Goal: Navigation & Orientation: Find specific page/section

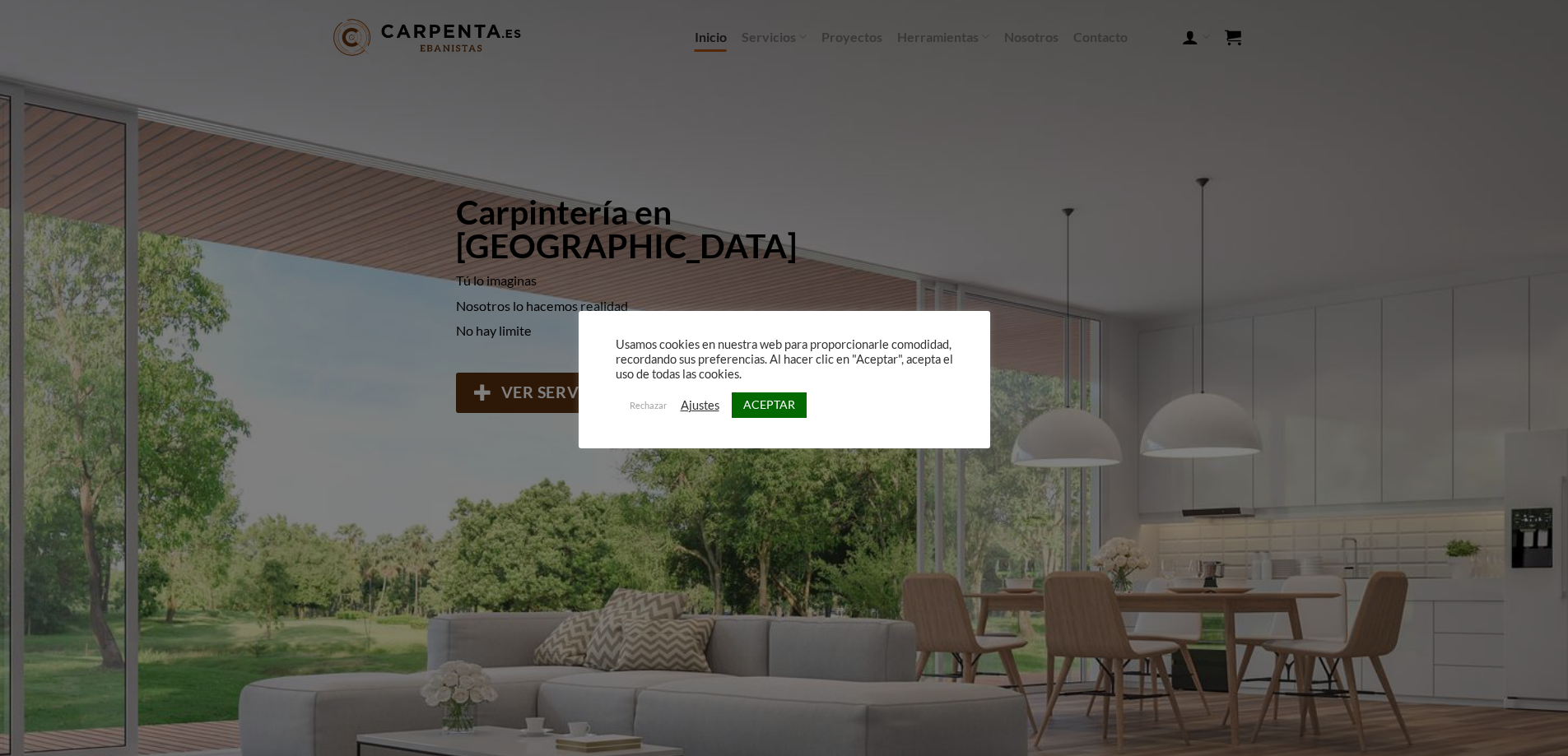
click at [774, 400] on link "ACEPTAR" at bounding box center [769, 405] width 75 height 26
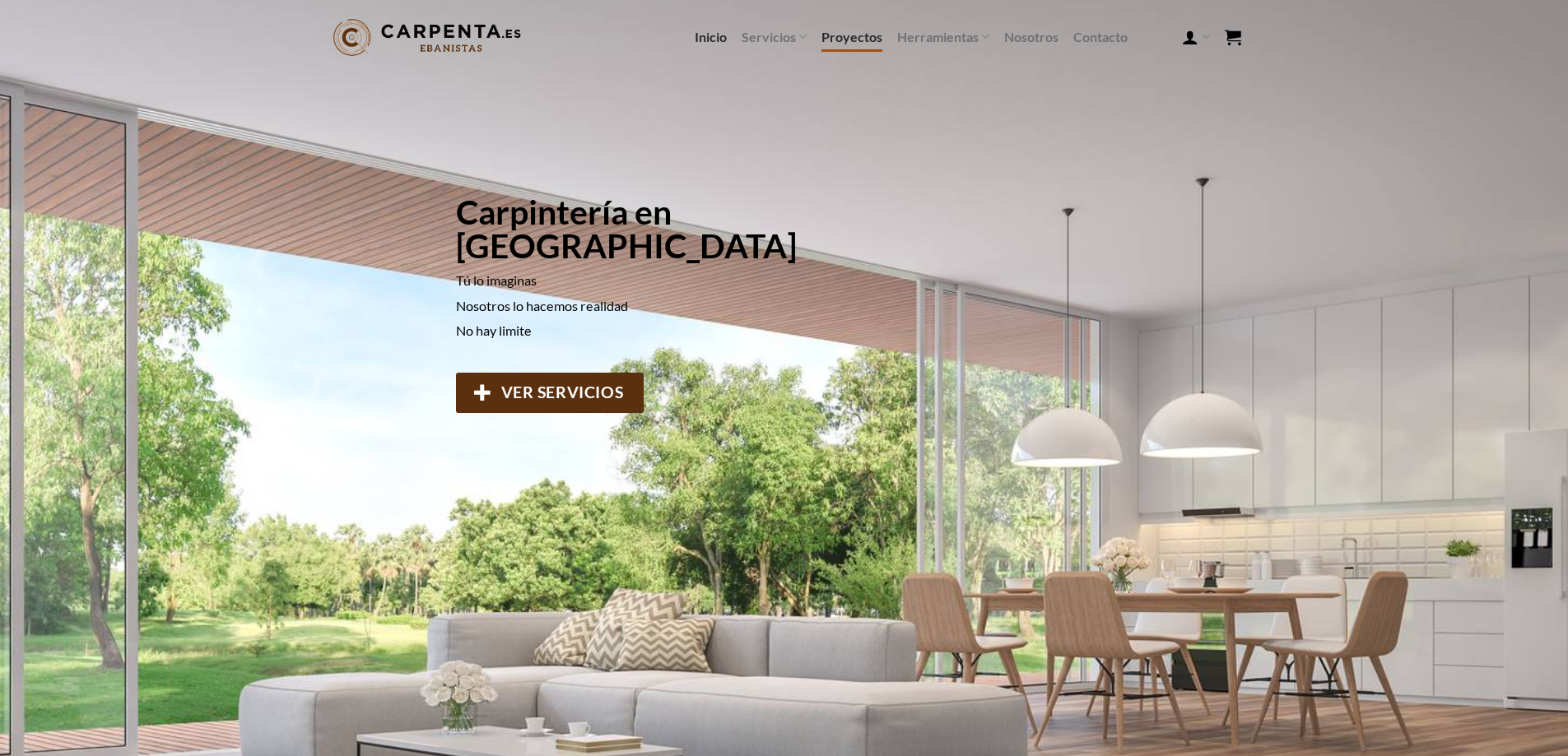
click at [842, 35] on link "Proyectos" at bounding box center [852, 37] width 61 height 30
click at [855, 34] on link "Proyectos" at bounding box center [852, 37] width 61 height 30
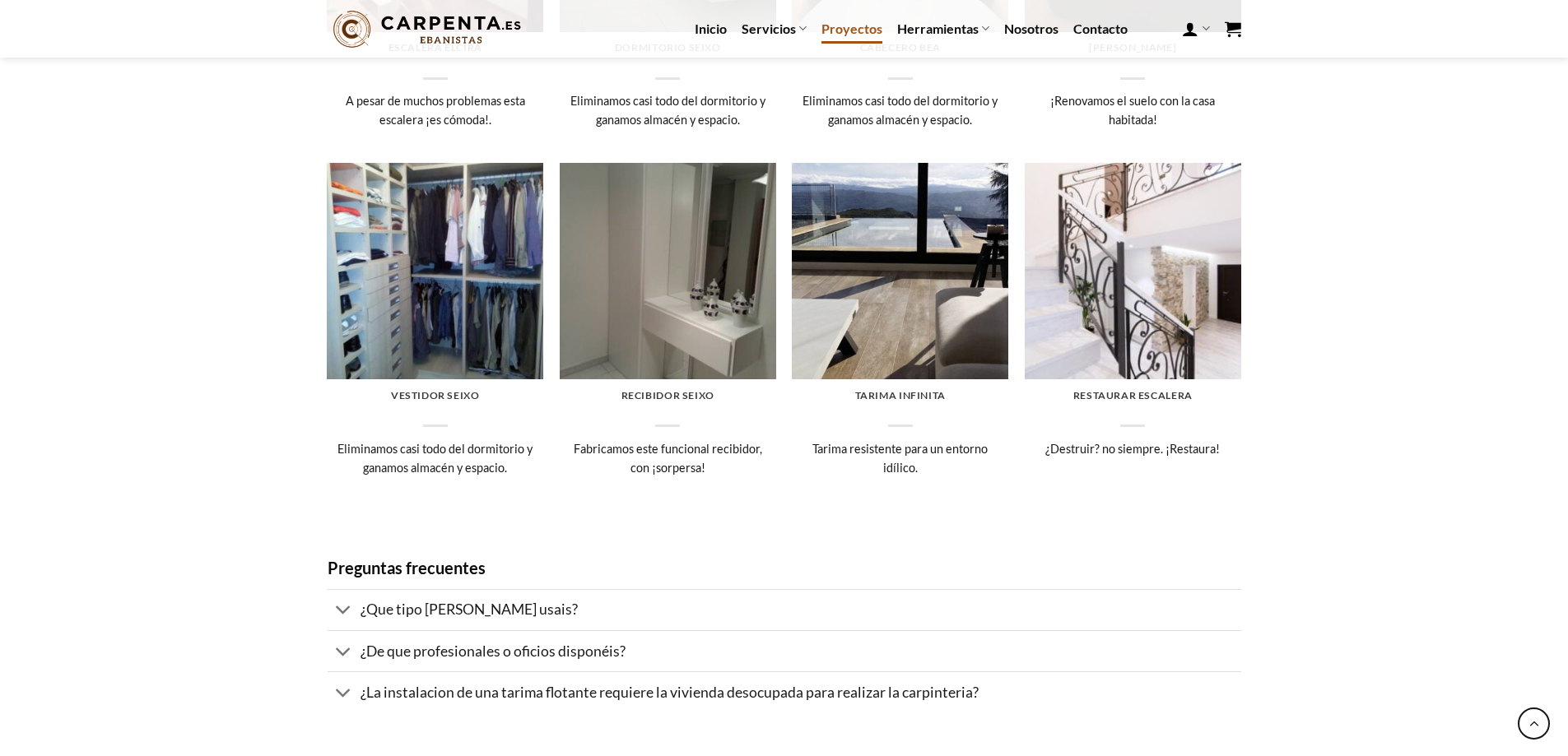
scroll to position [1088, 0]
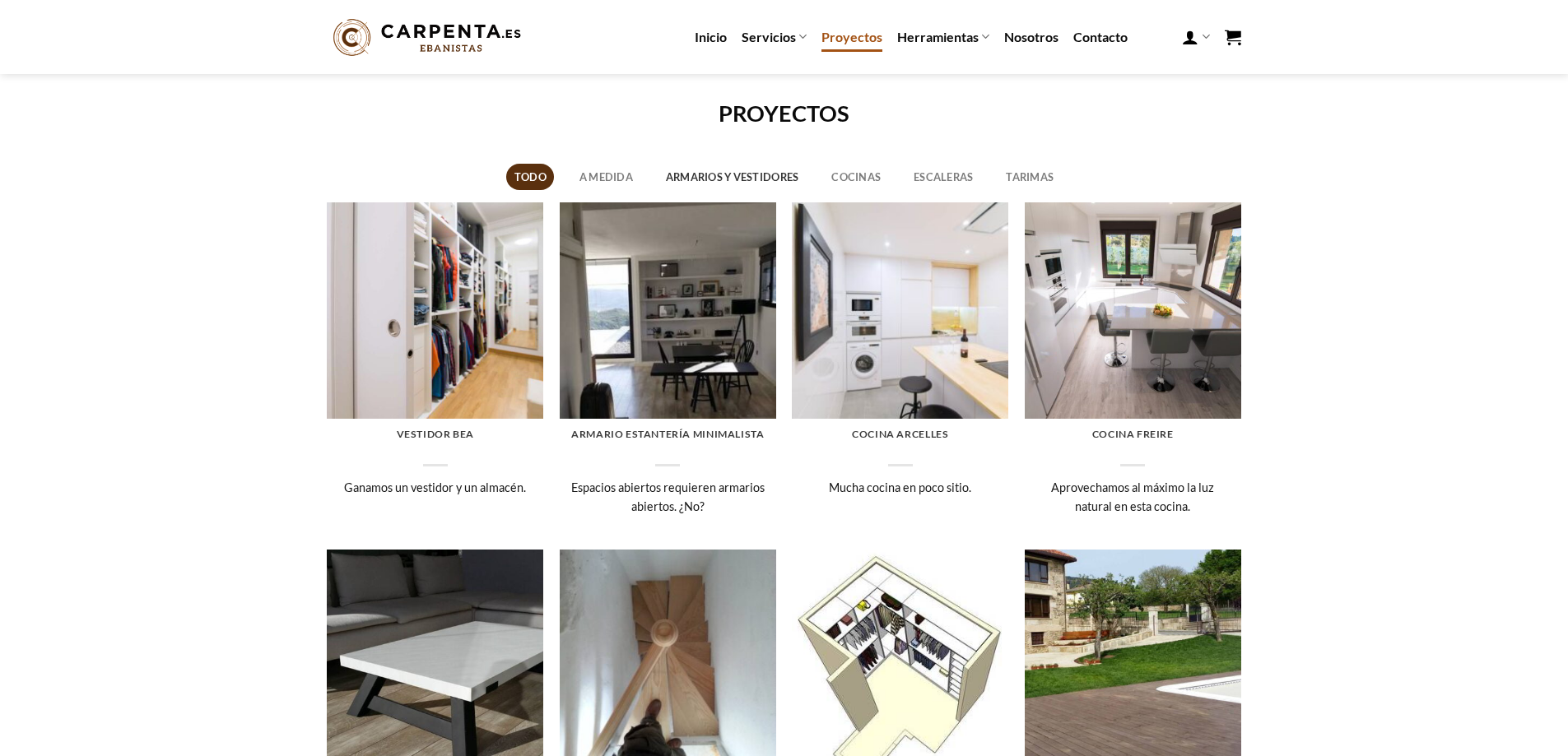
click at [728, 171] on link "Armarios y vestidores" at bounding box center [732, 177] width 149 height 27
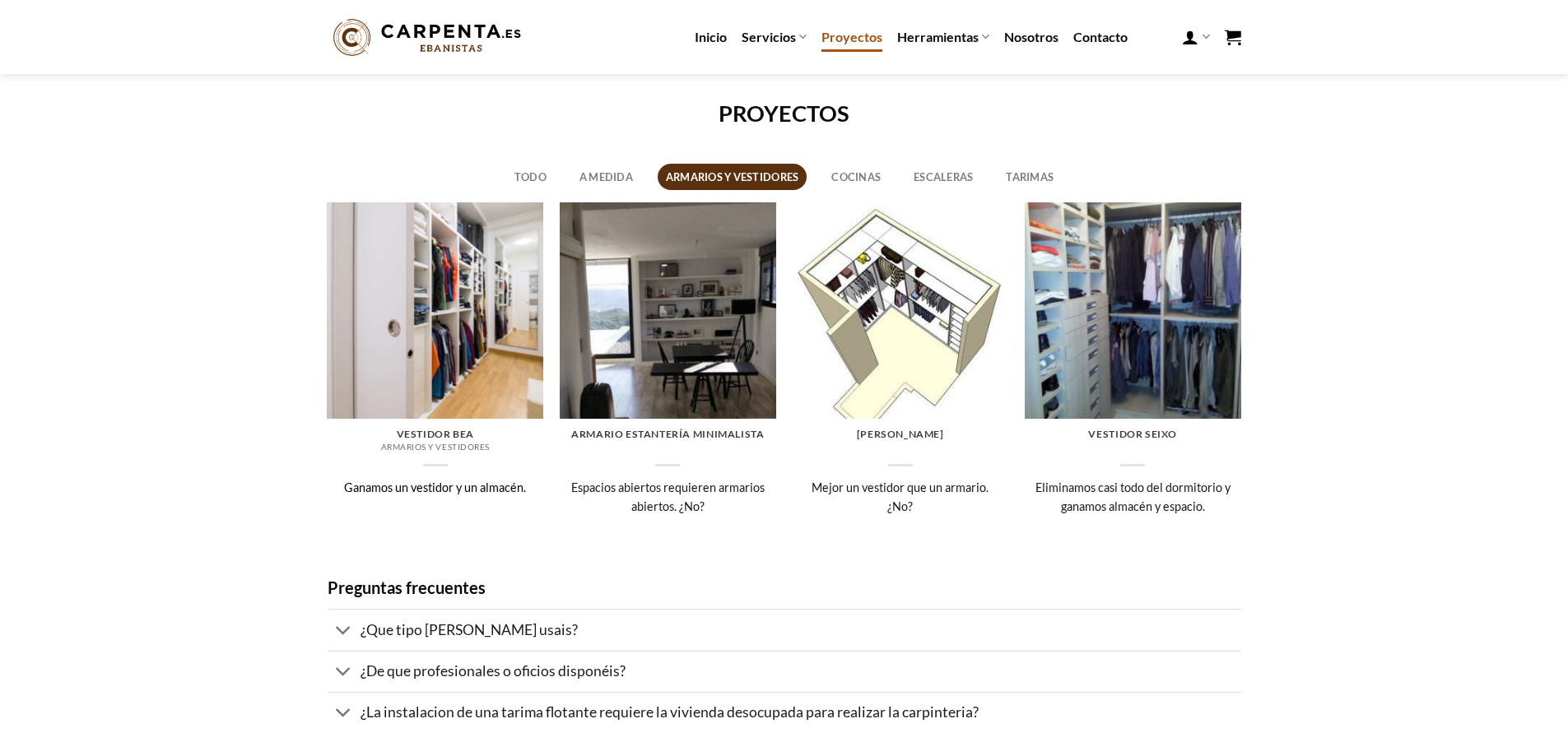
click at [429, 445] on span "Armarios y vestidores" at bounding box center [435, 447] width 109 height 10
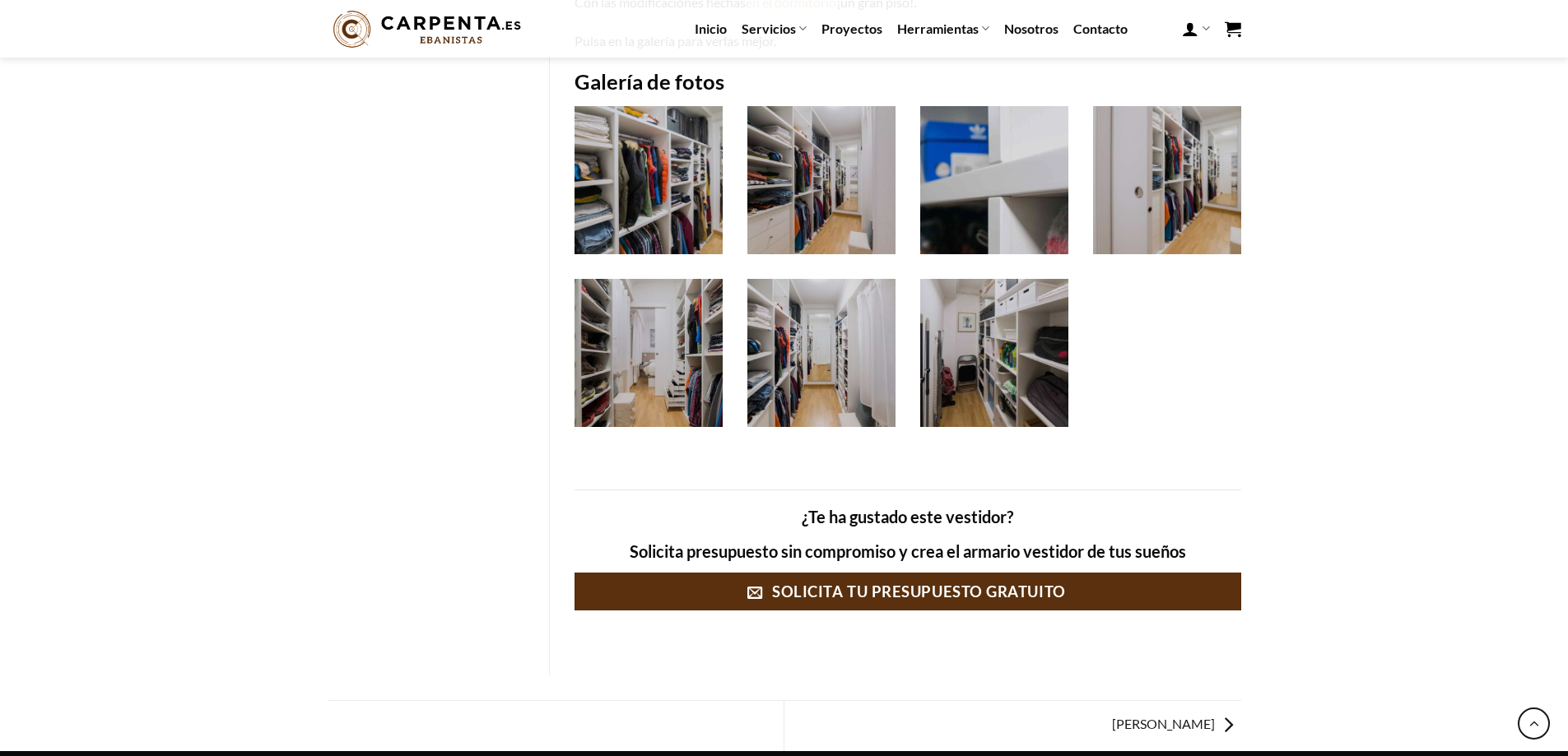
scroll to position [2551, 0]
